Goal: Task Accomplishment & Management: Manage account settings

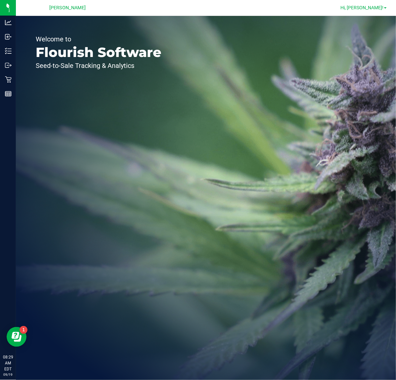
click at [377, 7] on span "Hi, [PERSON_NAME]!" at bounding box center [362, 7] width 43 height 5
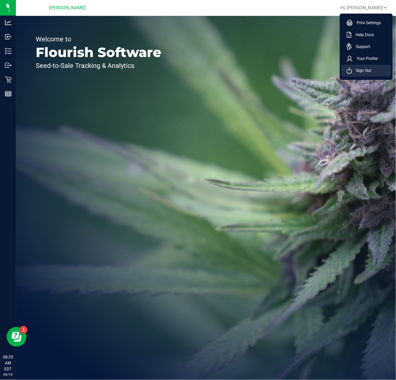
click at [374, 69] on li "Sign Out" at bounding box center [367, 71] width 50 height 12
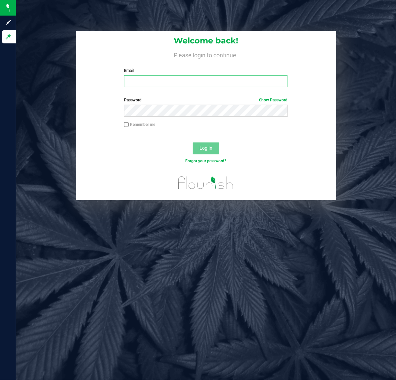
click at [245, 83] on input "Email" at bounding box center [206, 81] width 164 height 12
type input "[EMAIL_ADDRESS][DOMAIN_NAME]"
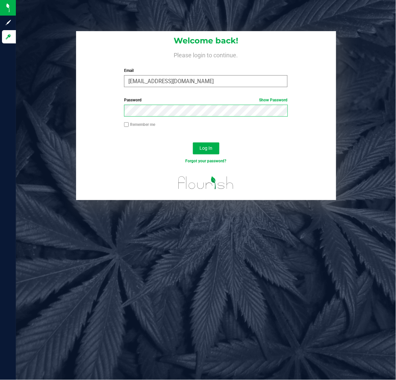
click at [193, 142] on button "Log In" at bounding box center [206, 148] width 26 height 12
